Goal: Task Accomplishment & Management: Complete application form

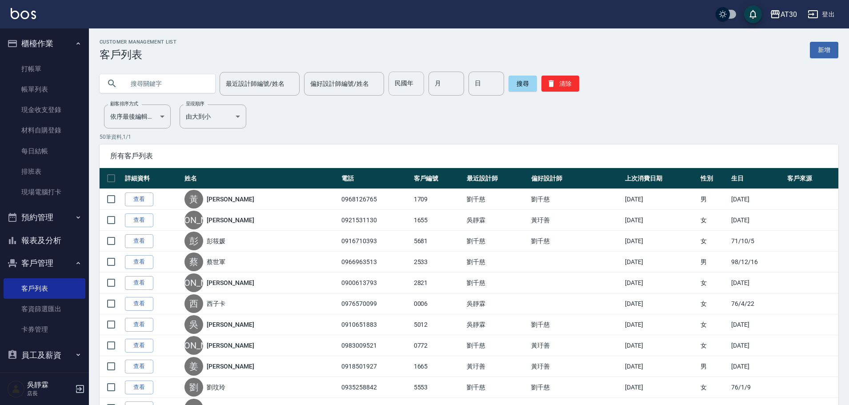
click at [420, 81] on input "民國年" at bounding box center [407, 84] width 36 height 24
type input "94"
click at [449, 87] on input "月" at bounding box center [447, 84] width 36 height 24
type input "11"
click at [484, 81] on input "日" at bounding box center [487, 84] width 36 height 24
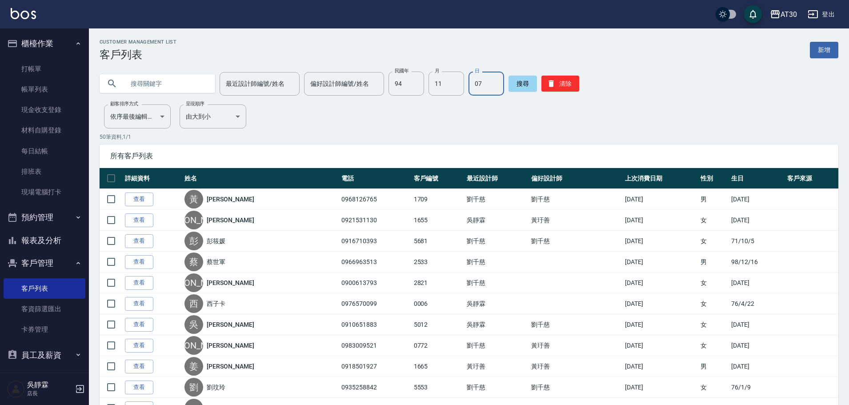
type input "07"
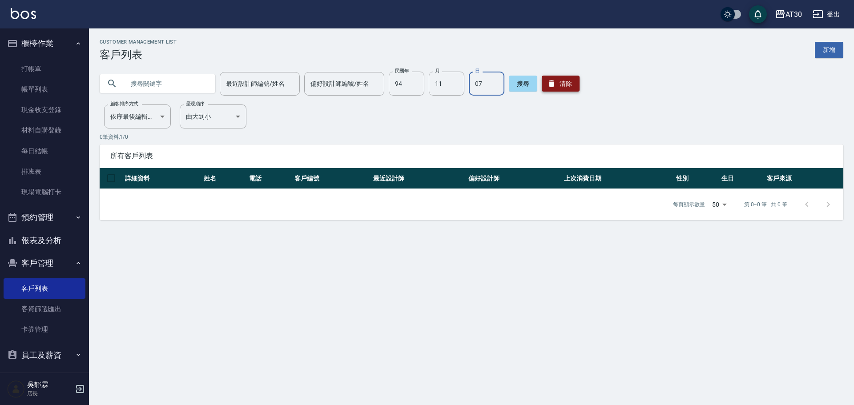
click at [564, 80] on button "清除" at bounding box center [561, 84] width 38 height 16
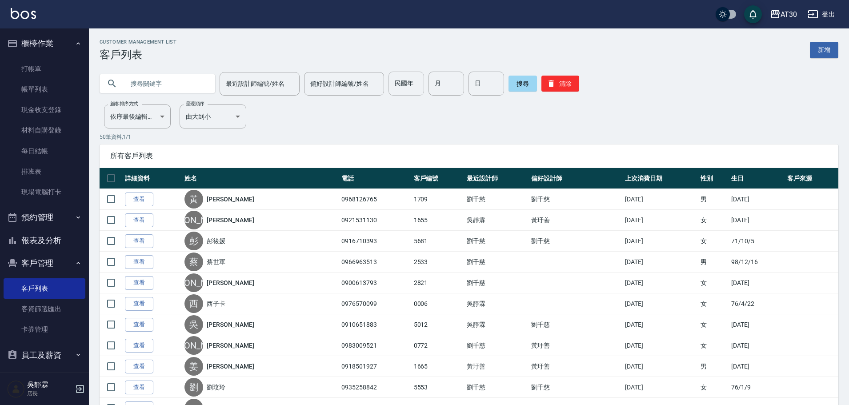
click at [411, 76] on input "民國年" at bounding box center [407, 84] width 36 height 24
type input "95"
click at [447, 92] on input "月" at bounding box center [447, 84] width 36 height 24
type input "6"
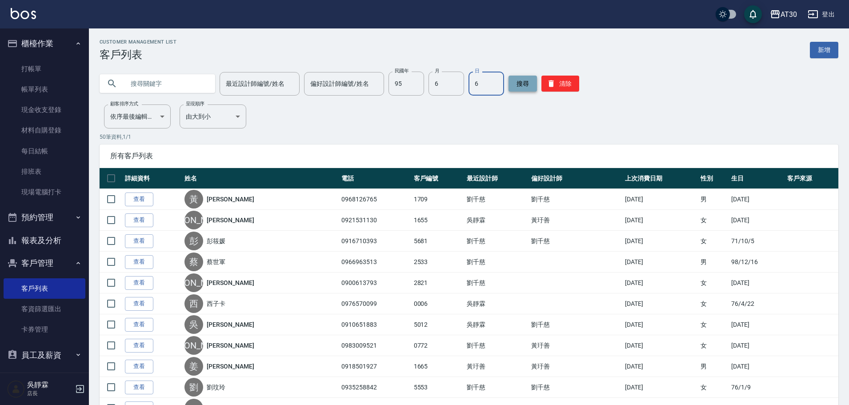
click at [513, 84] on button "搜尋" at bounding box center [523, 84] width 28 height 16
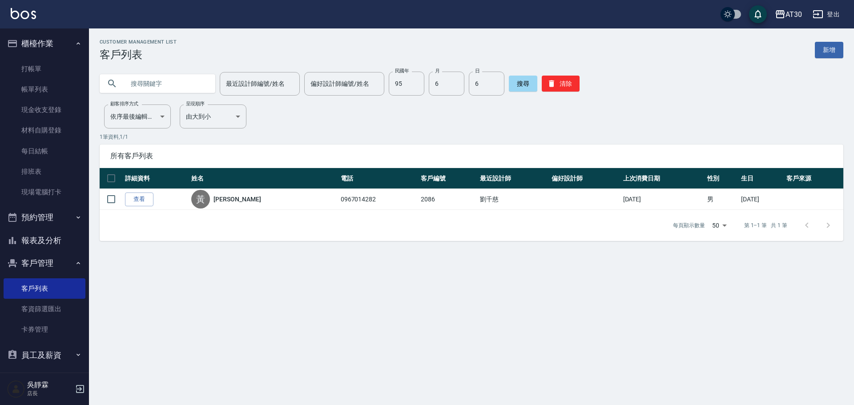
drag, startPoint x: 188, startPoint y: 207, endPoint x: 551, endPoint y: 147, distance: 368.2
click at [197, 205] on tr "查看 [PERSON_NAME] 0967014282 2086 [PERSON_NAME][DATE] 男 [DATE]" at bounding box center [471, 199] width 743 height 21
type input "86"
type input "04"
type input "05"
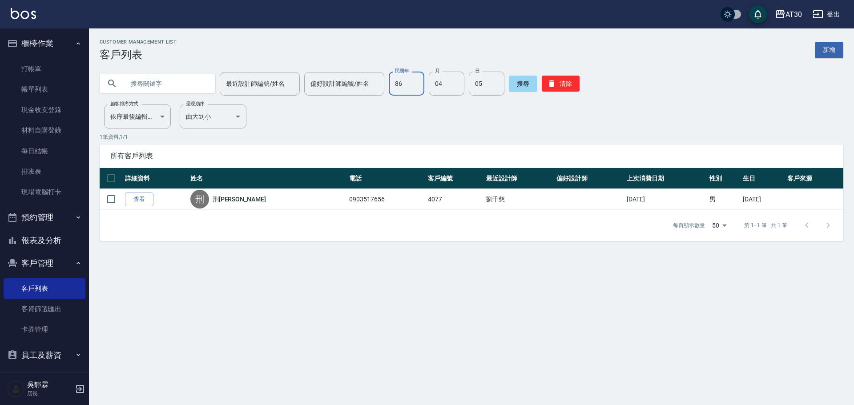
click at [408, 72] on input "86" at bounding box center [407, 84] width 36 height 24
type input "66"
type input "9"
type input "30"
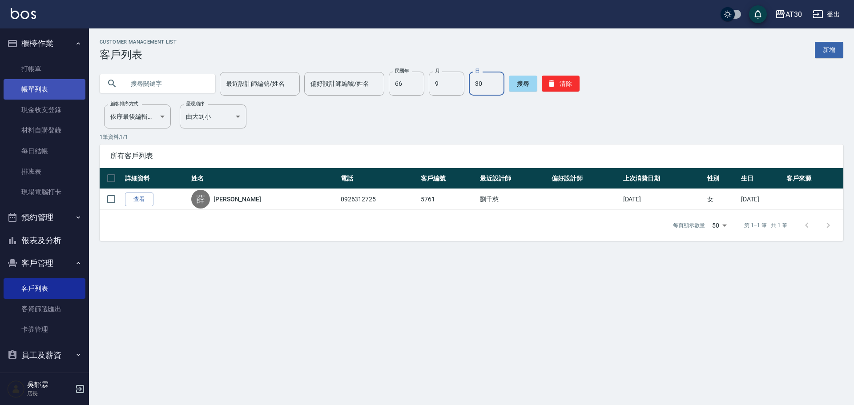
click at [24, 88] on link "帳單列表" at bounding box center [45, 89] width 82 height 20
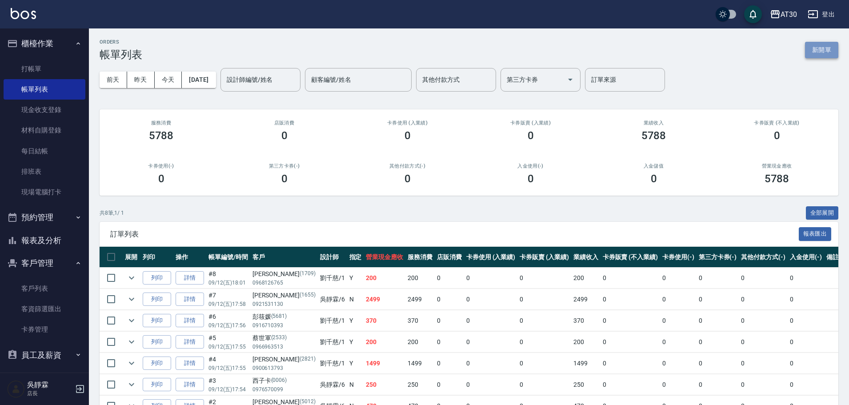
click at [829, 47] on button "新開單" at bounding box center [821, 50] width 33 height 16
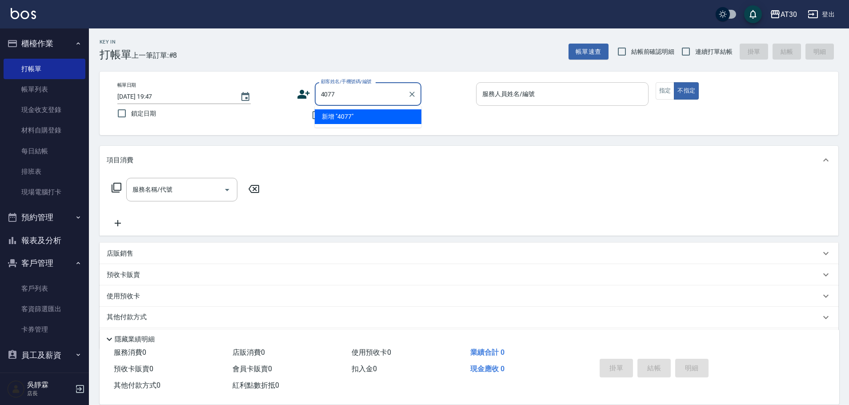
type input "4077"
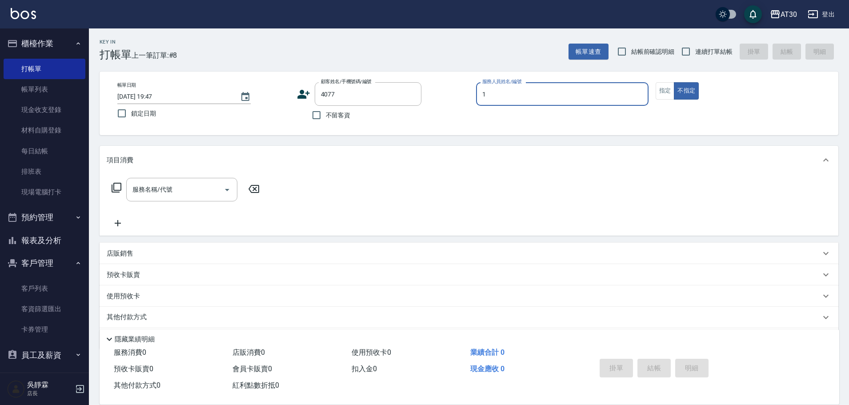
type input "[PERSON_NAME]1"
type button "false"
type input "刑[PERSON_NAME]/0903517656/4077"
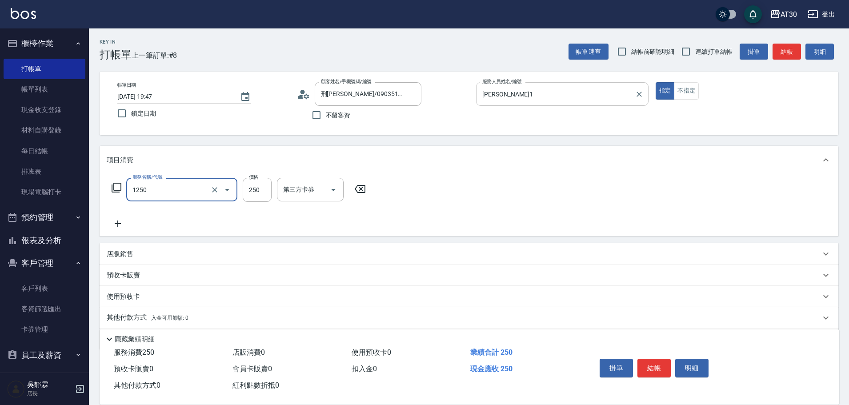
type input "洗髮250(1250)"
type input "[PERSON_NAME]1"
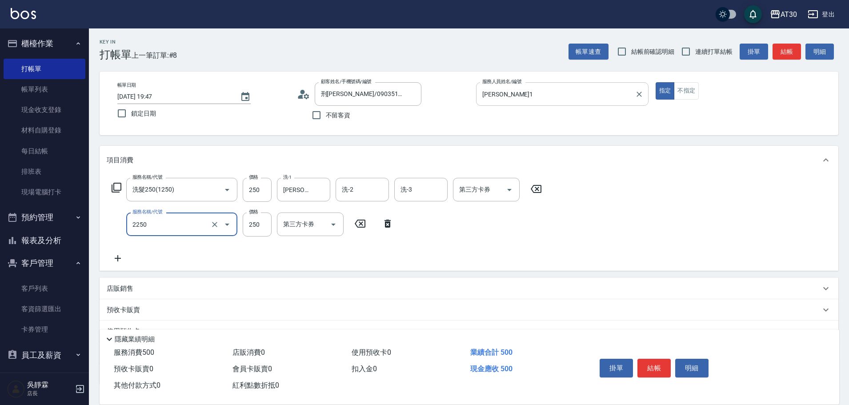
type input "剪髮(2250)"
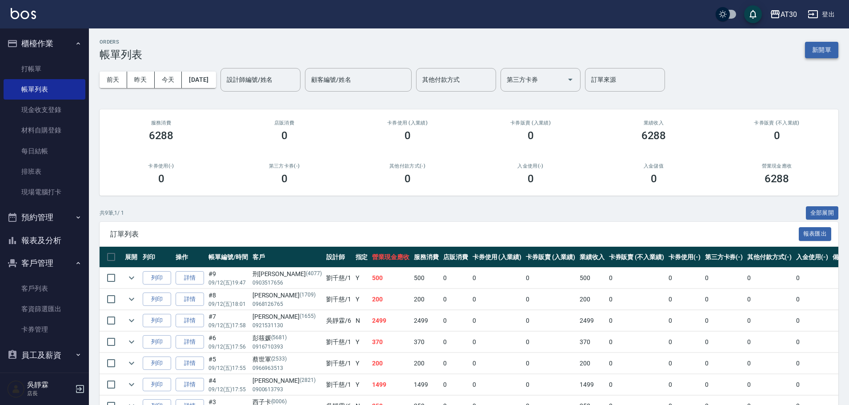
click at [822, 53] on button "新開單" at bounding box center [821, 50] width 33 height 16
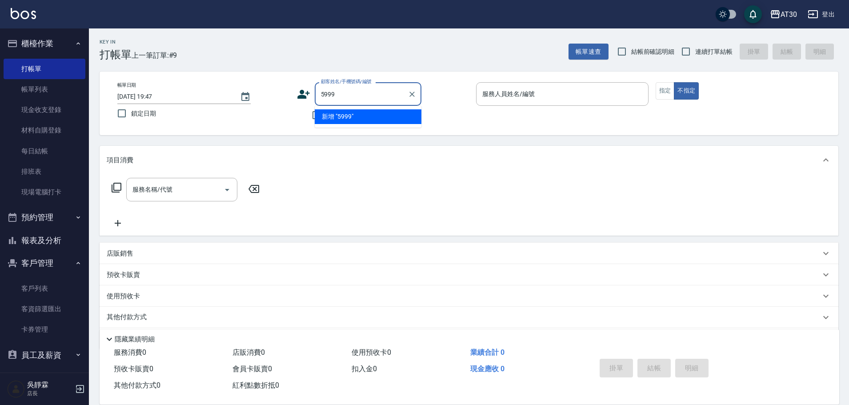
type input "5999"
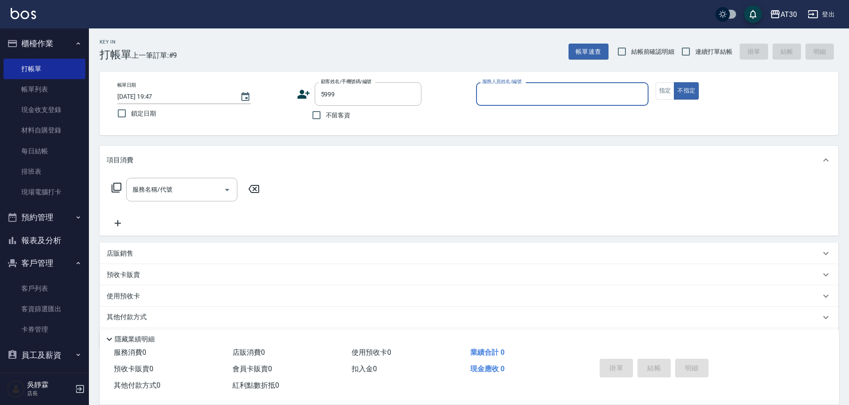
type input "1"
type input "[PERSON_NAME]/0989194187/5999"
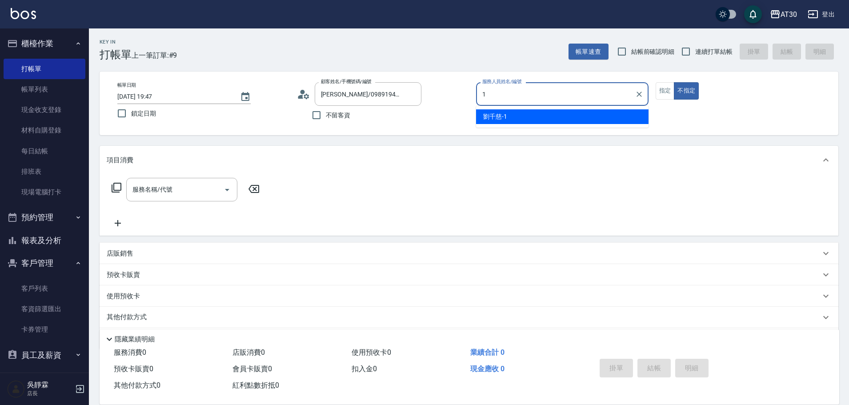
type input "[PERSON_NAME]1"
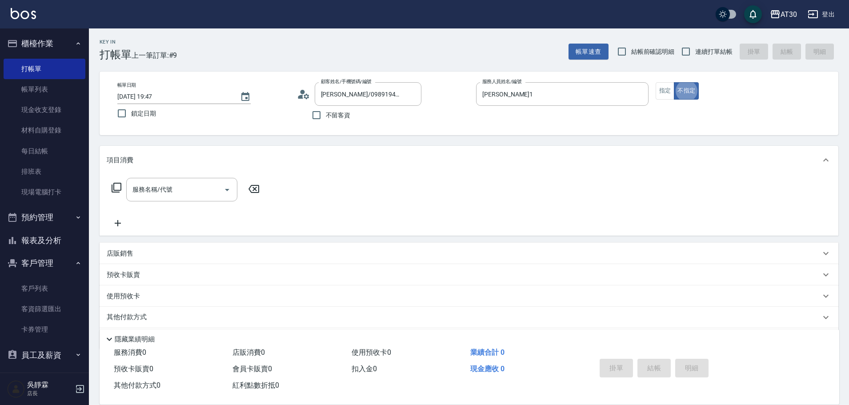
type button "false"
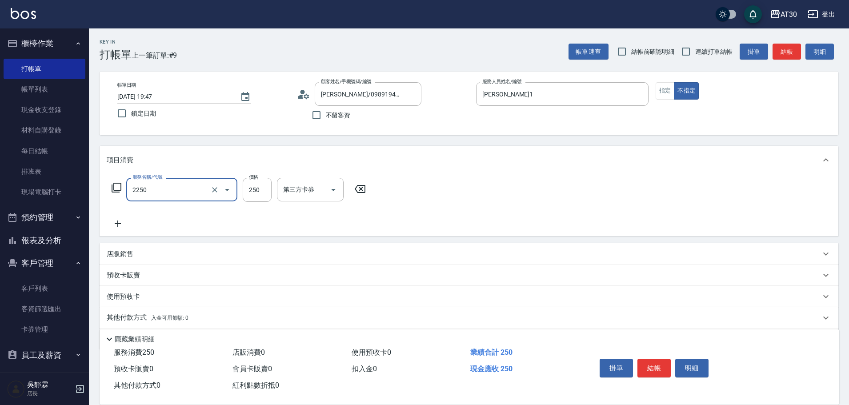
type input "剪髮(2250)"
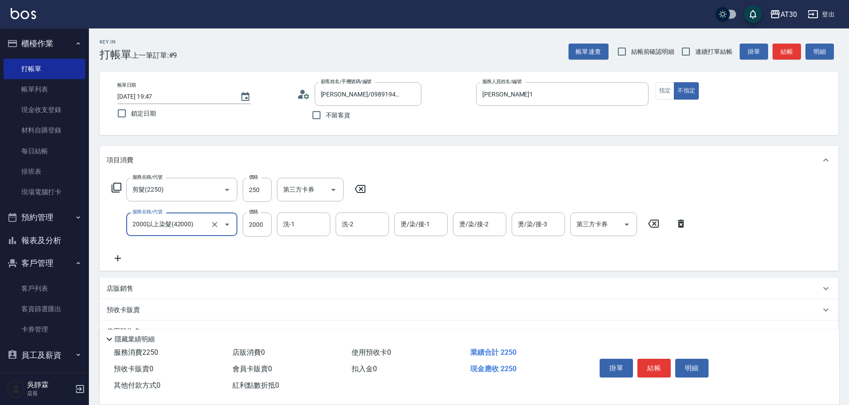
type input "2000以上染髮(42000)"
type input "曾駿育-23"
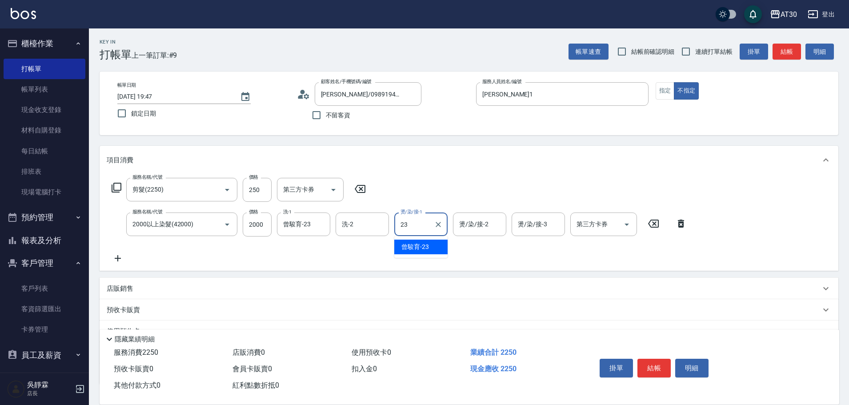
type input "曾駿育-23"
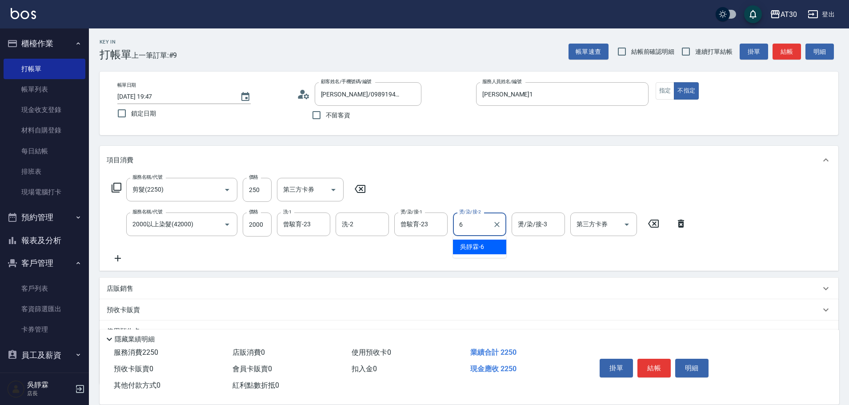
type input "吳靜霖-6"
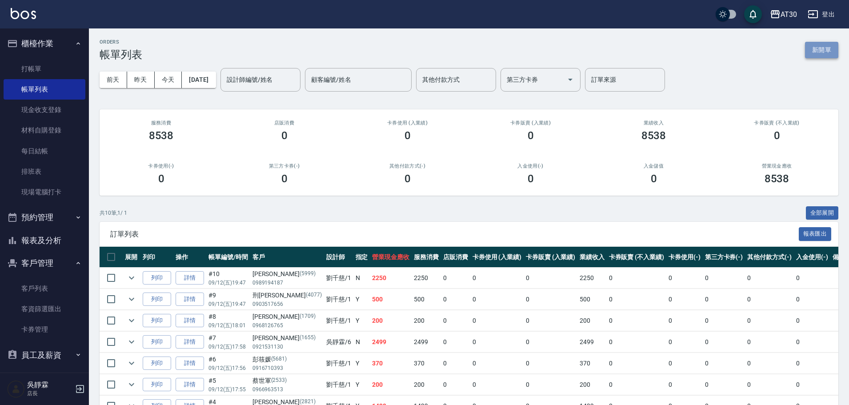
click at [815, 48] on button "新開單" at bounding box center [821, 50] width 33 height 16
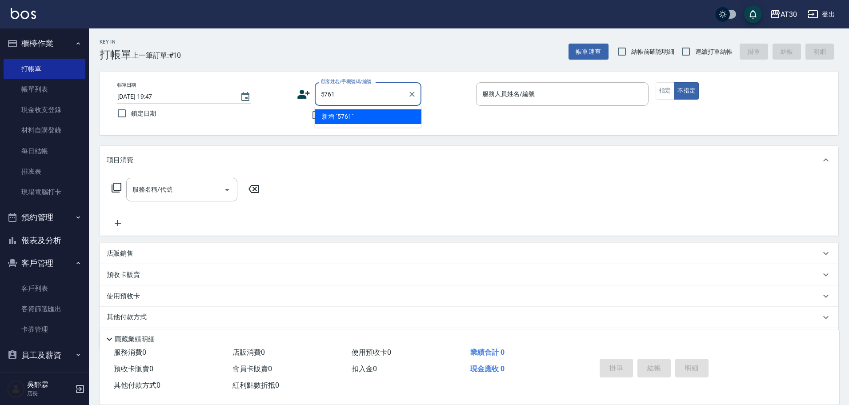
type input "5761"
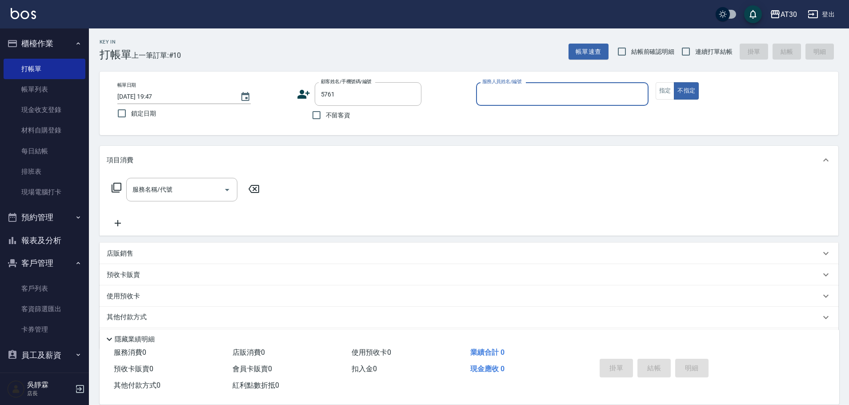
type input "1"
type input "[PERSON_NAME]/0926312725/5761"
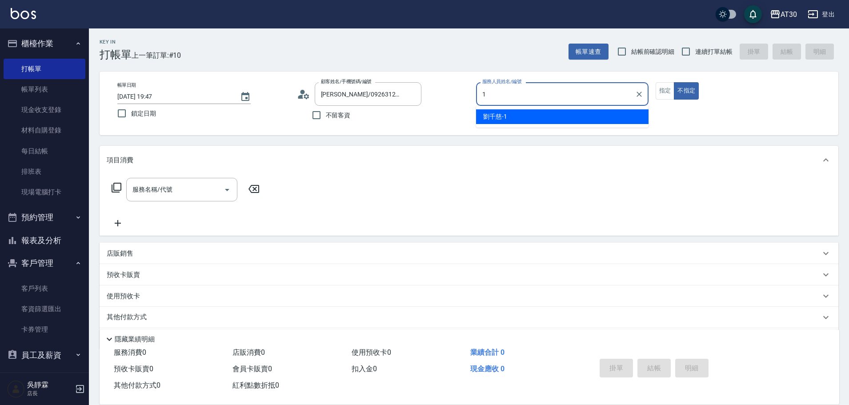
type input "[PERSON_NAME]1"
type button "false"
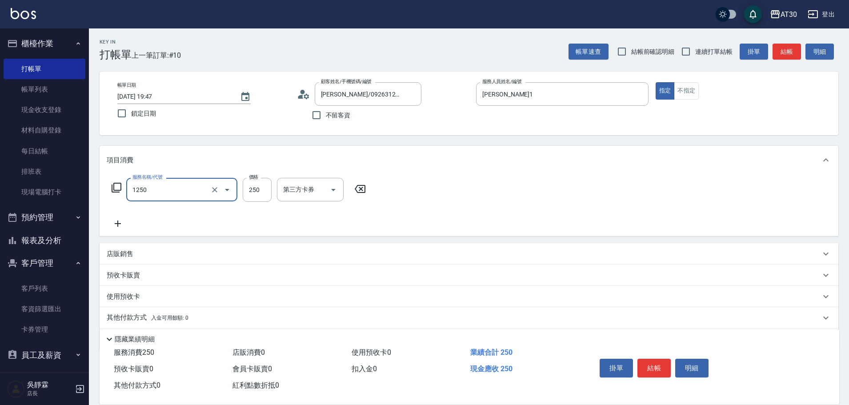
type input "洗髮250(1250)"
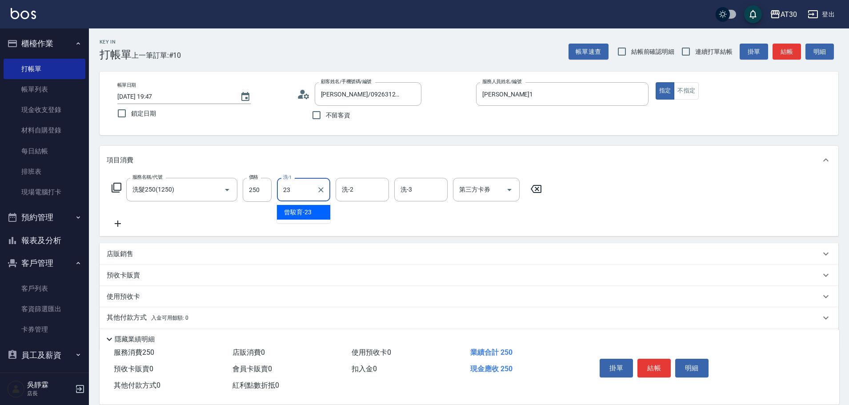
type input "曾駿育-23"
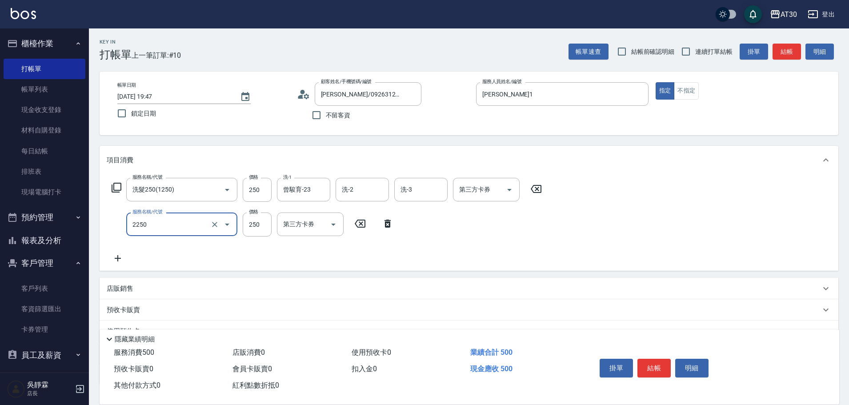
type input "剪髮(2250)"
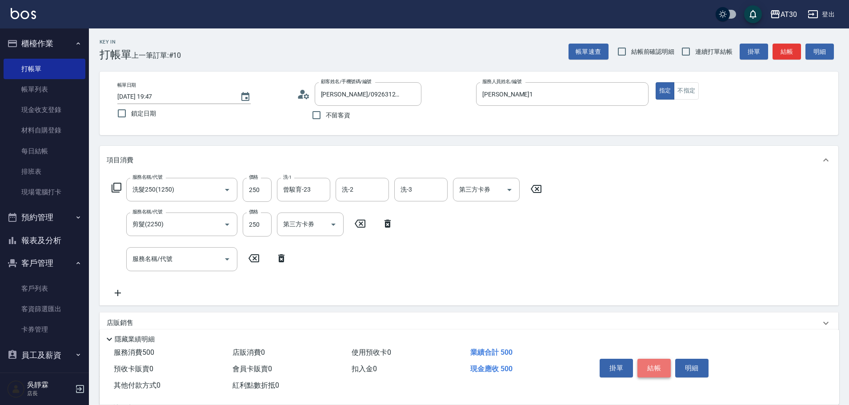
click at [661, 361] on button "結帳" at bounding box center [654, 368] width 33 height 19
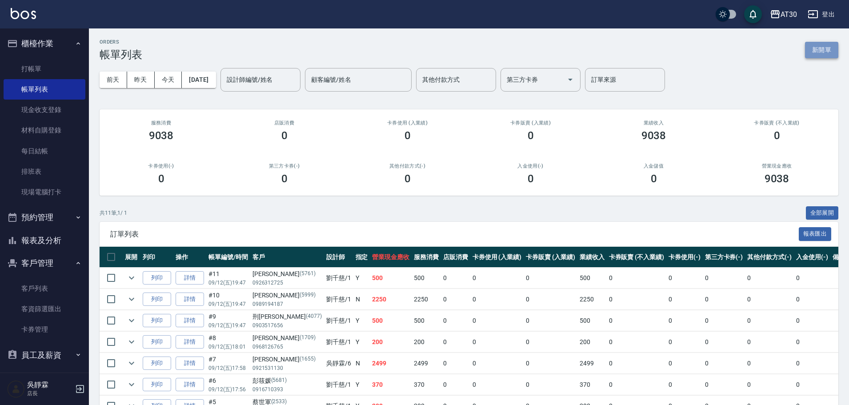
click at [823, 50] on button "新開單" at bounding box center [821, 50] width 33 height 16
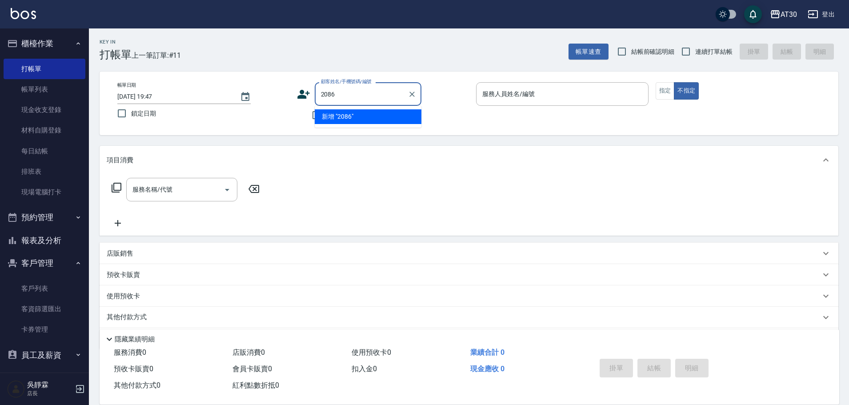
type input "2086"
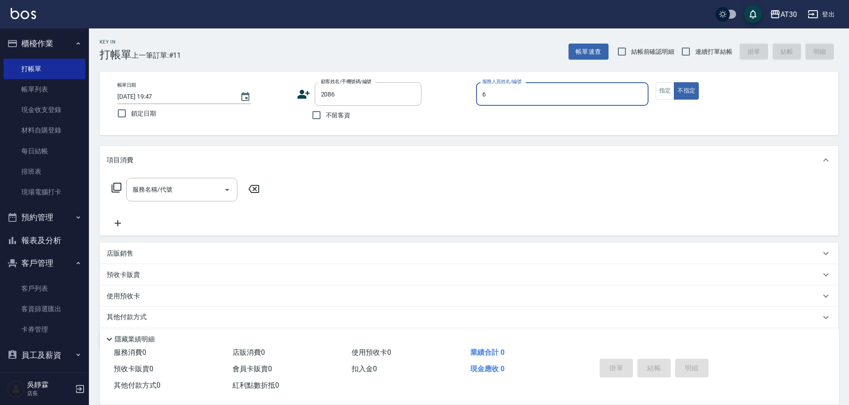
type input "吳靜霖-6"
type input "[PERSON_NAME]/0967014282/2086"
type button "false"
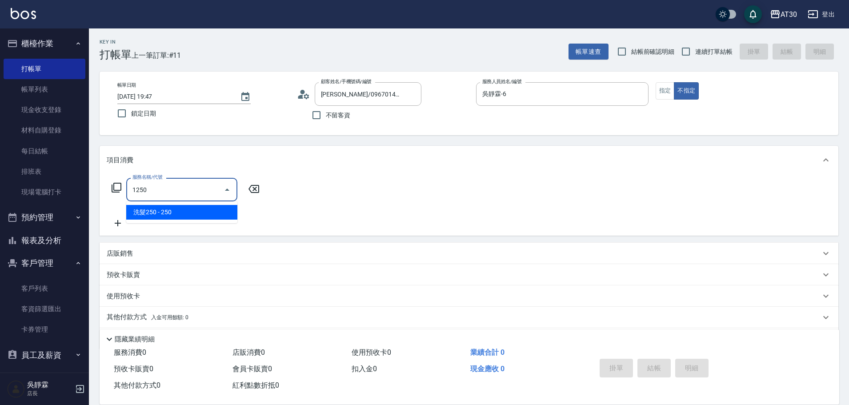
type input "洗髮250(1250)"
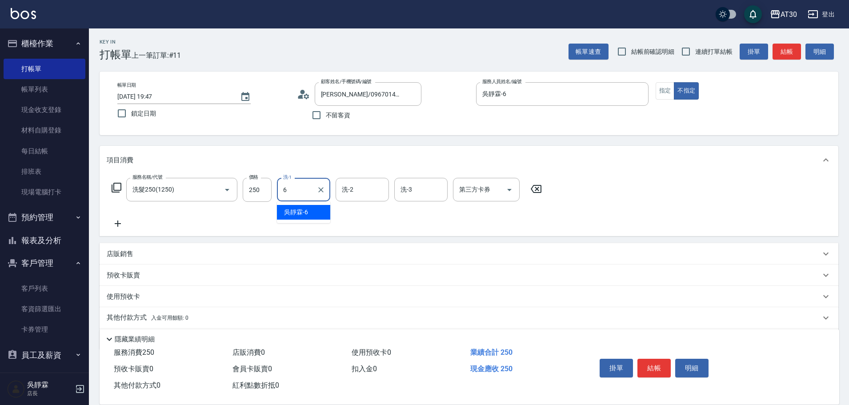
type input "吳靜霖-6"
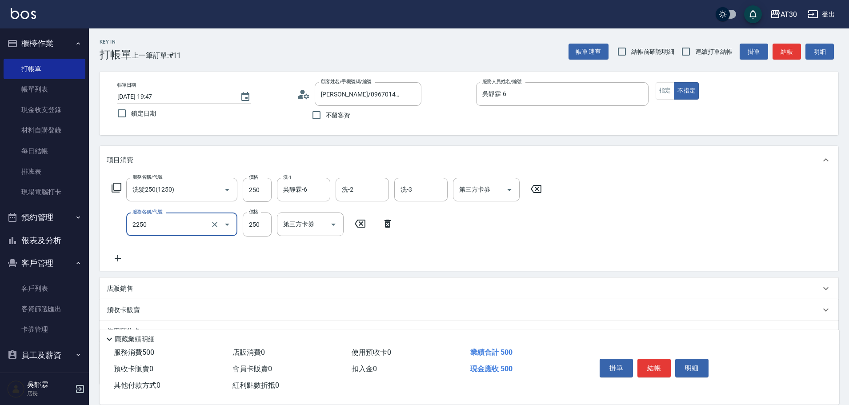
type input "剪髮(2250)"
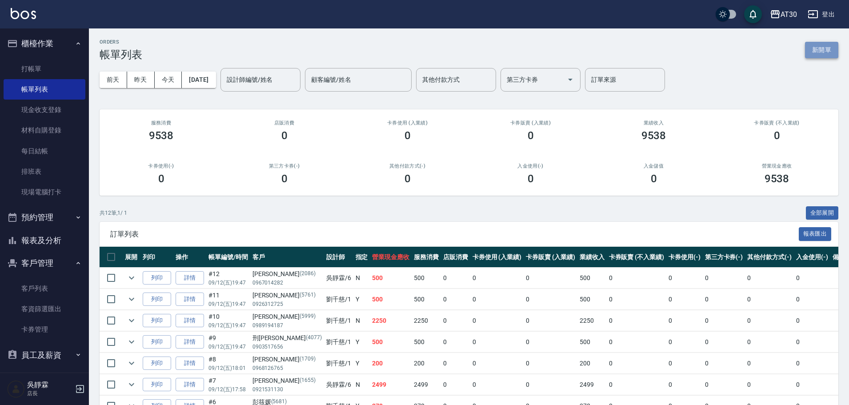
click at [823, 47] on button "新開單" at bounding box center [821, 50] width 33 height 16
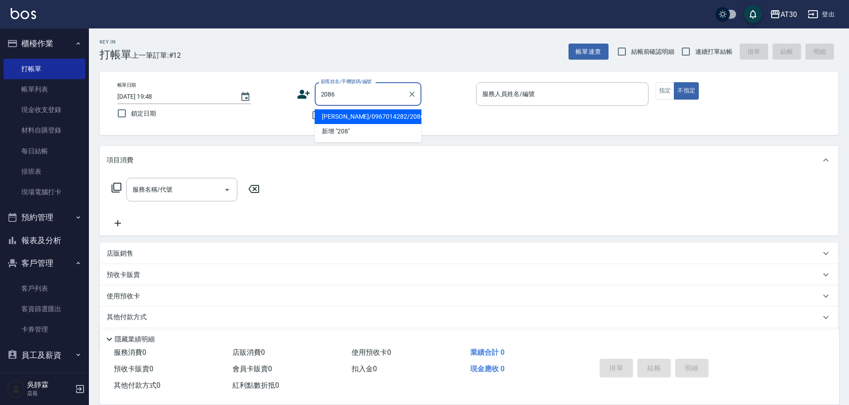
type input "[PERSON_NAME]/0967014282/2086"
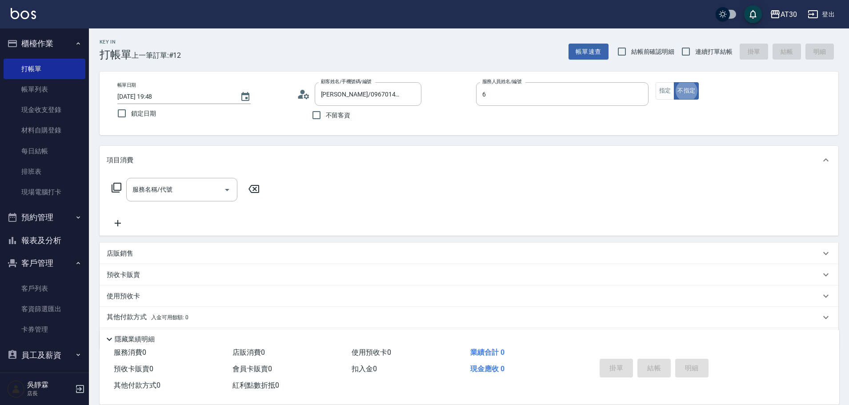
type input "吳靜霖-6"
type button "false"
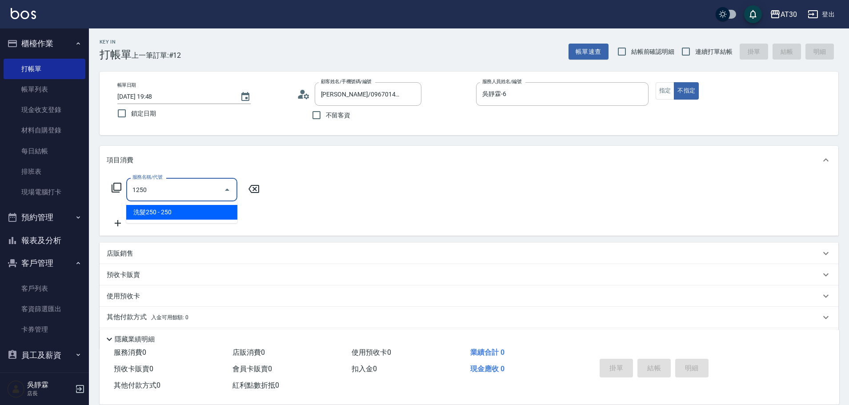
type input "洗髮250(1250)"
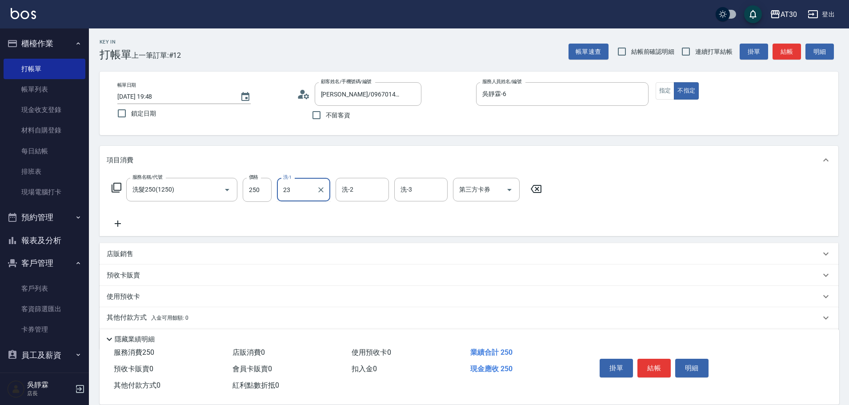
type input "曾駿育-23"
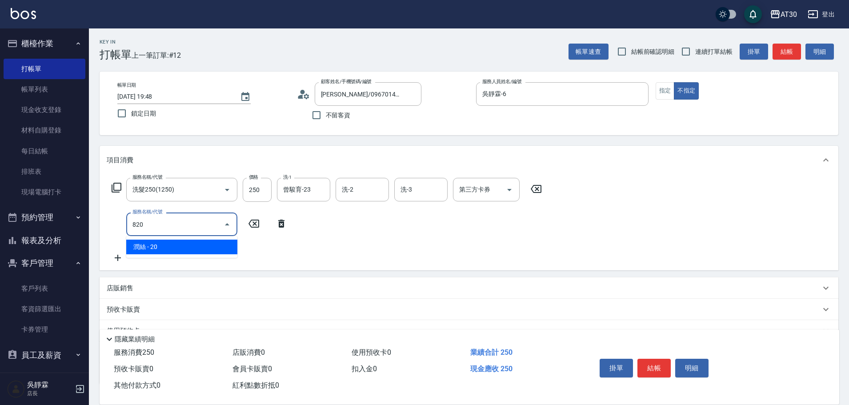
type input "潤絲(820)"
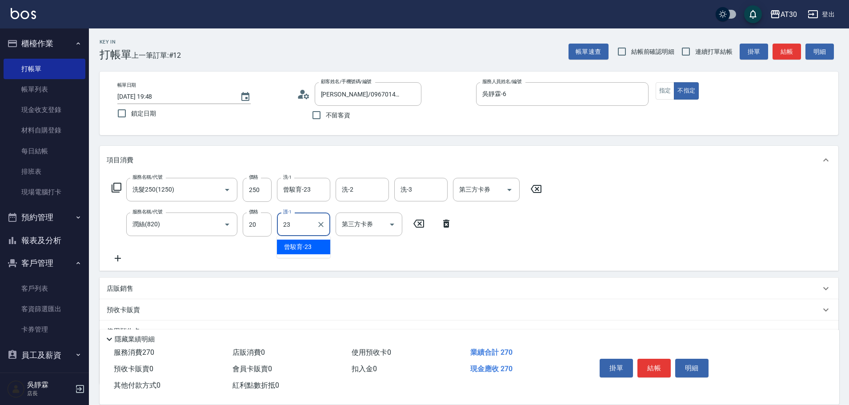
type input "曾駿育-23"
